Goal: Find specific page/section: Find specific page/section

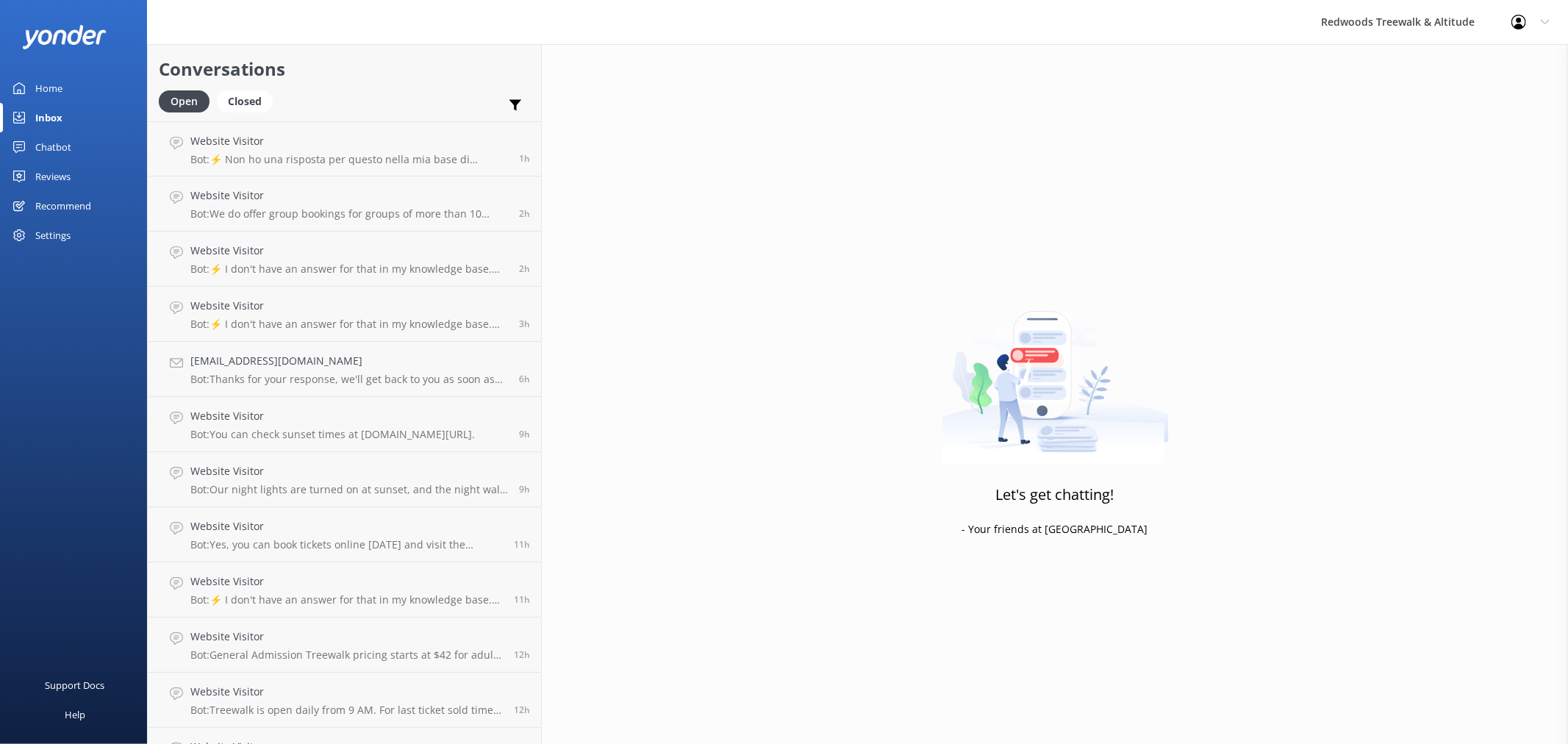
click at [55, 181] on div "Reviews" at bounding box center [53, 176] width 35 height 30
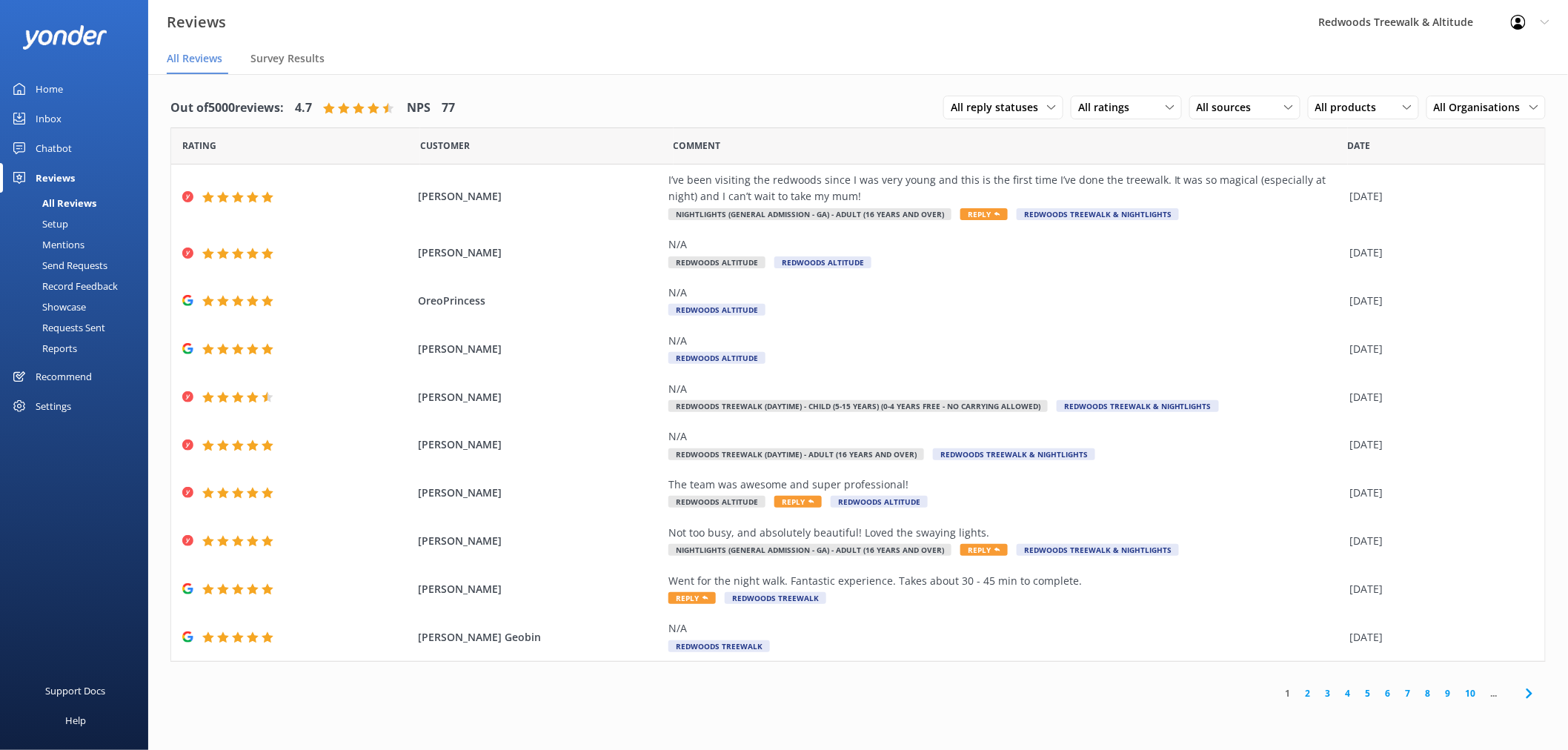
click at [75, 112] on link "Inbox" at bounding box center [74, 118] width 148 height 30
